Goal: Communication & Community: Ask a question

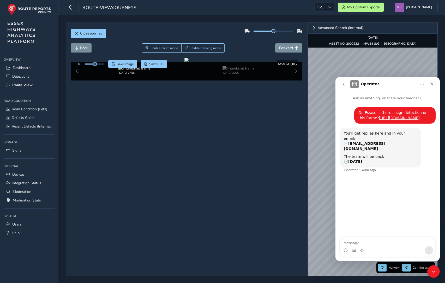
drag, startPoint x: 403, startPoint y: 144, endPoint x: 359, endPoint y: 113, distance: 53.4
click at [359, 113] on div "On Essex, is there a sign detection on this frame? [URL][DOMAIN_NAME]" at bounding box center [395, 115] width 73 height 10
copy div "On Essex, is there a sign detection on this frame? [URL][DOMAIN_NAME]"
click at [344, 83] on icon "go back" at bounding box center [344, 84] width 4 height 4
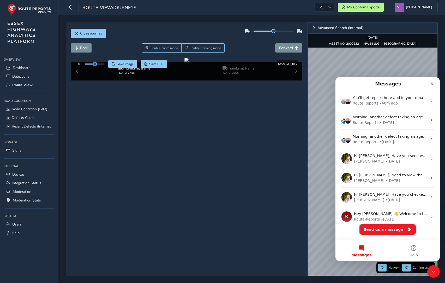
click at [384, 229] on button "Send us a message" at bounding box center [388, 229] width 56 height 10
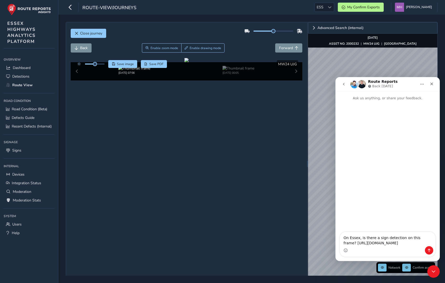
type textarea "On Essex, is there a sign detection on this frame? [URL][DOMAIN_NAME]"
click at [429, 250] on icon "Send a message…" at bounding box center [429, 250] width 4 height 4
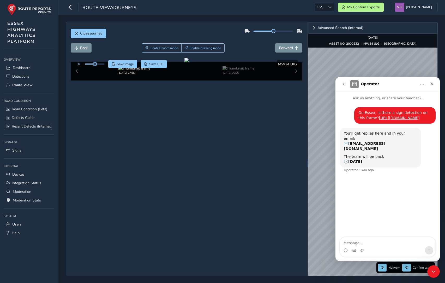
click at [344, 84] on icon "go back" at bounding box center [344, 84] width 4 height 4
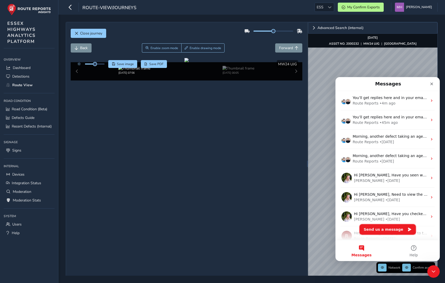
click at [385, 229] on button "Send us a message" at bounding box center [388, 229] width 56 height 10
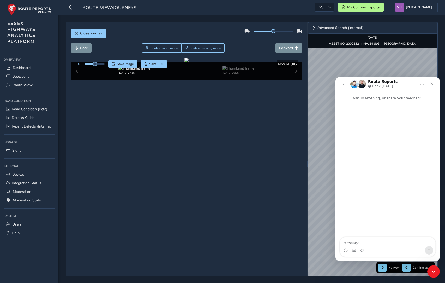
click at [357, 245] on textarea "Message…" at bounding box center [388, 241] width 96 height 9
type textarea "On Essex, is there a sign detection on this frame? [URL][DOMAIN_NAME]"
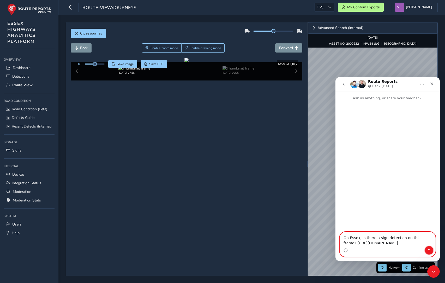
click at [430, 251] on icon "Send a message…" at bounding box center [429, 250] width 4 height 4
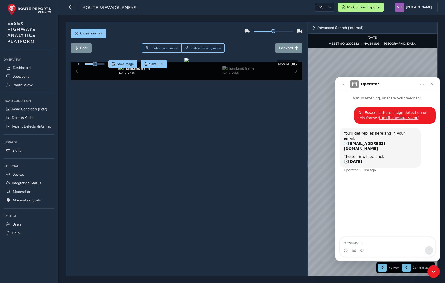
drag, startPoint x: 408, startPoint y: 145, endPoint x: 359, endPoint y: 113, distance: 58.4
click at [359, 113] on div "On Essex, is there a sign detection on this frame? [URL][DOMAIN_NAME]" at bounding box center [395, 115] width 73 height 10
copy div "On Essex, is there a sign detection on this frame? [URL][DOMAIN_NAME]"
click at [345, 84] on icon "go back" at bounding box center [344, 84] width 4 height 4
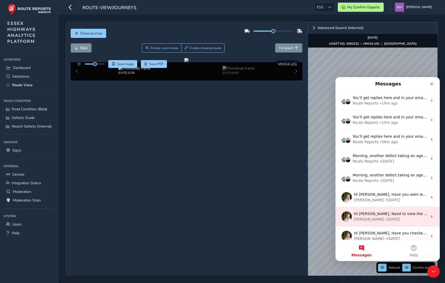
scroll to position [25, 0]
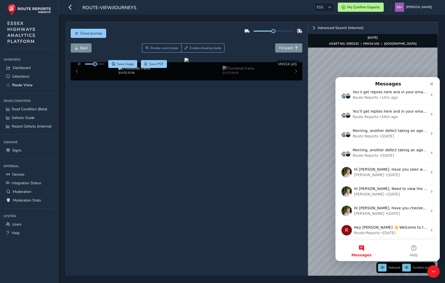
click at [359, 249] on button "Messages" at bounding box center [362, 250] width 52 height 21
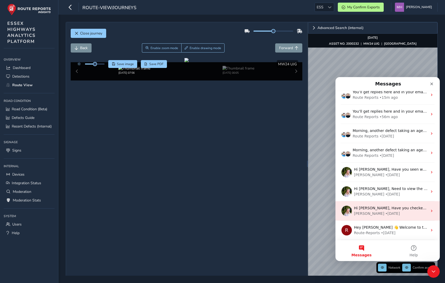
scroll to position [0, 0]
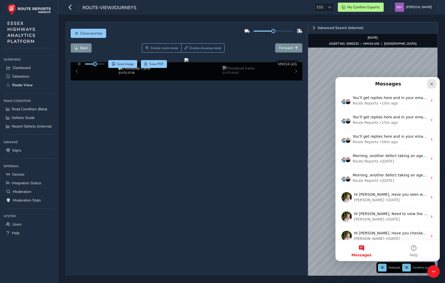
click at [430, 85] on icon "Close" at bounding box center [432, 84] width 4 height 4
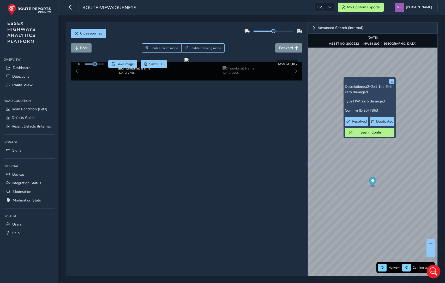
click at [434, 274] on icon "Open Intercom Messenger" at bounding box center [433, 270] width 9 height 9
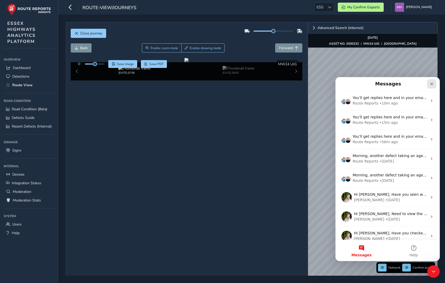
click at [433, 83] on icon "Close" at bounding box center [432, 83] width 3 height 3
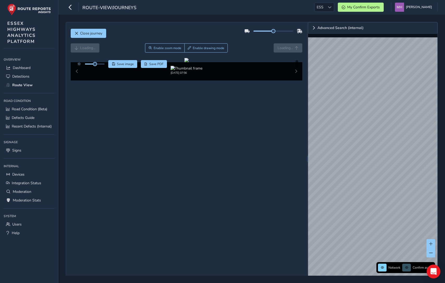
click at [436, 273] on icon "Open Intercom Messenger" at bounding box center [433, 271] width 7 height 7
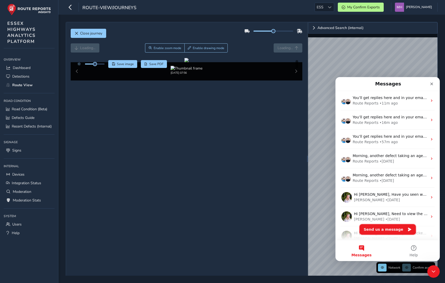
click at [371, 229] on button "Send us a message" at bounding box center [388, 229] width 56 height 10
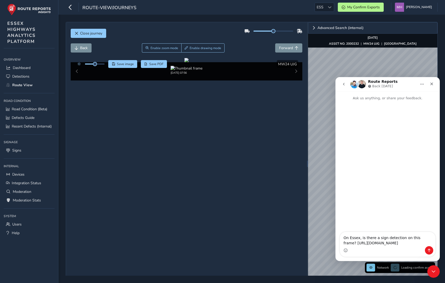
type textarea "On Essex, is there a sign detection on this frame? [URL][DOMAIN_NAME]"
click at [431, 249] on icon "Send a message…" at bounding box center [429, 250] width 4 height 4
